Goal: Task Accomplishment & Management: Manage account settings

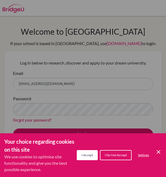
drag, startPoint x: 86, startPoint y: 159, endPoint x: 85, endPoint y: 154, distance: 4.3
click at [86, 159] on button "I Accept" at bounding box center [87, 155] width 21 height 10
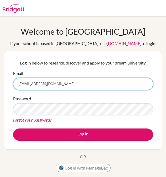
drag, startPoint x: 7, startPoint y: 73, endPoint x: 1, endPoint y: 72, distance: 6.5
click at [1, 72] on div "Welcome to BridgeU If your school is based in China, use app.bridge-u.com.cn to…" at bounding box center [83, 114] width 166 height 175
type input "dazzle1009@naver.com"
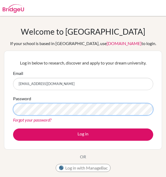
click at [0, 97] on html "Your browser is not supported by BridgeU. Please use Internet Explorer 11+, or …" at bounding box center [83, 88] width 166 height 177
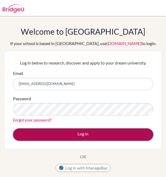
click at [73, 136] on button "Log in" at bounding box center [83, 135] width 141 height 12
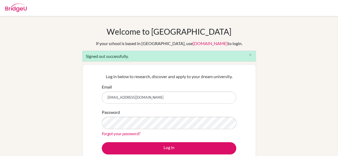
drag, startPoint x: 154, startPoint y: 97, endPoint x: 78, endPoint y: 78, distance: 78.7
click at [72, 78] on div "Welcome to [GEOGRAPHIC_DATA] If your school is based in [GEOGRAPHIC_DATA], use …" at bounding box center [169, 121] width 338 height 188
type input "[EMAIL_ADDRESS][DOMAIN_NAME]"
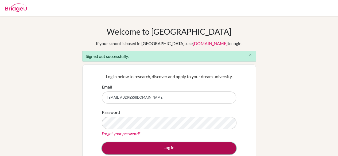
click at [154, 144] on button "Log in" at bounding box center [169, 148] width 134 height 12
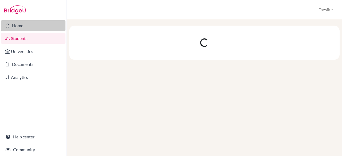
click at [35, 29] on link "Home" at bounding box center [33, 25] width 64 height 11
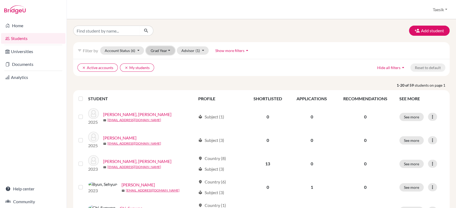
click at [156, 54] on button "Grad Year" at bounding box center [160, 50] width 29 height 8
click at [162, 72] on div "2025" at bounding box center [162, 70] width 19 height 6
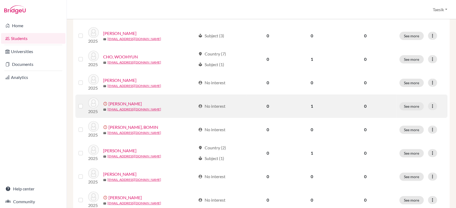
scroll to position [107, 0]
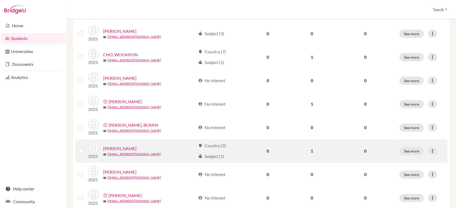
click at [311, 153] on td "1" at bounding box center [311, 151] width 45 height 24
click at [119, 149] on link "[PERSON_NAME]" at bounding box center [119, 149] width 33 height 6
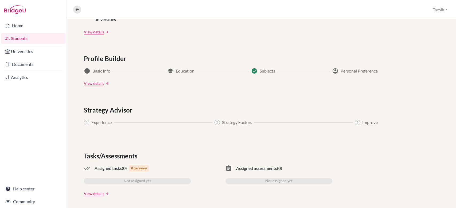
scroll to position [261, 0]
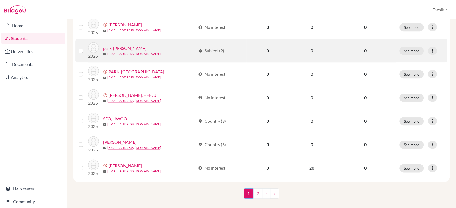
scroll to position [402, 0]
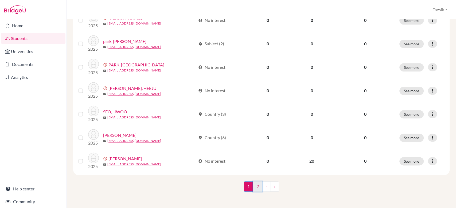
click at [255, 156] on link "2" at bounding box center [257, 187] width 9 height 10
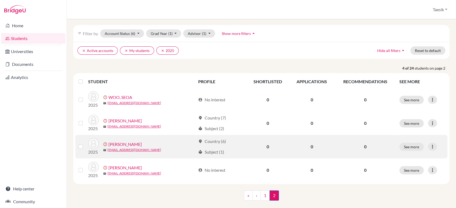
scroll to position [26, 0]
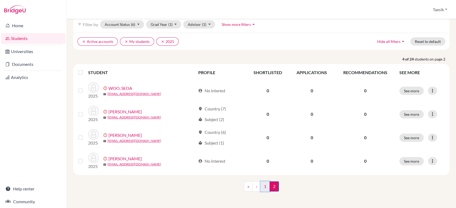
click at [264, 156] on link "1" at bounding box center [265, 187] width 9 height 10
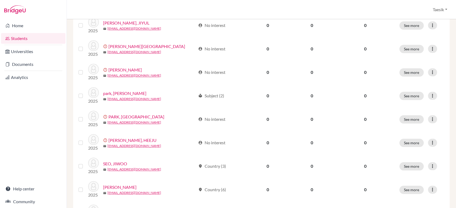
scroll to position [392, 0]
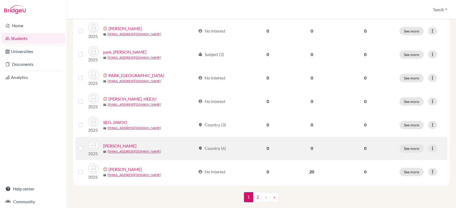
click at [121, 147] on link "[PERSON_NAME]" at bounding box center [119, 146] width 33 height 6
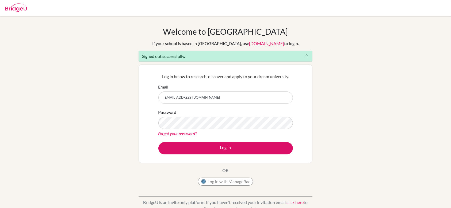
click at [264, 99] on input "[EMAIL_ADDRESS][DOMAIN_NAME]" at bounding box center [225, 98] width 134 height 12
type input "[EMAIL_ADDRESS][DOMAIN_NAME]"
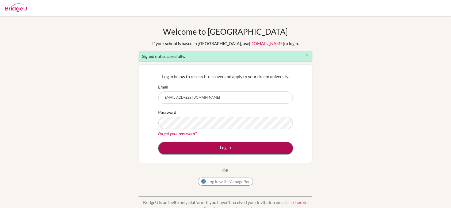
click at [223, 153] on button "Log in" at bounding box center [225, 148] width 134 height 12
